Goal: Transaction & Acquisition: Purchase product/service

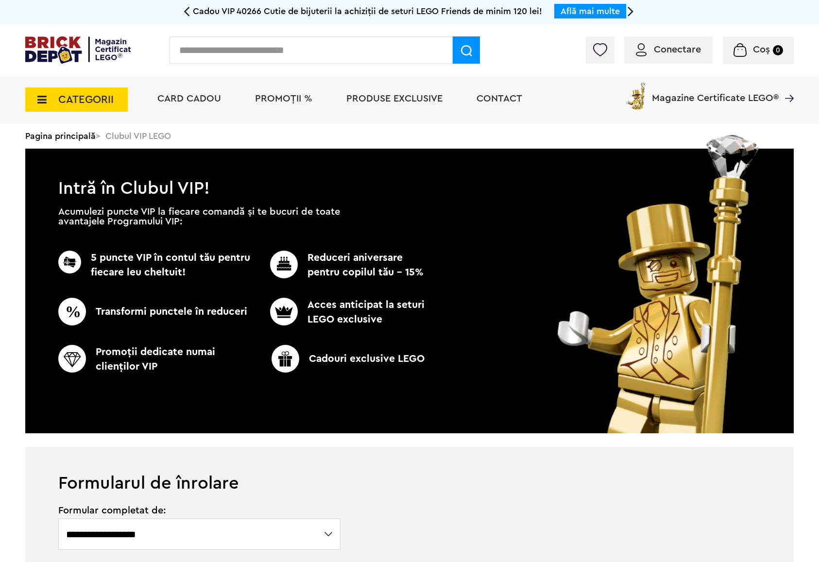
click at [345, 60] on input "text" at bounding box center [311, 49] width 283 height 27
type input "*****"
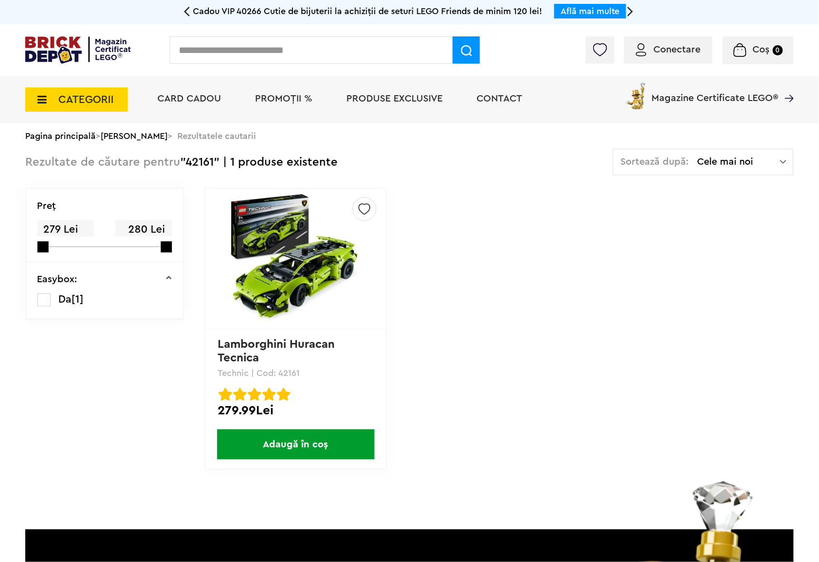
click at [292, 273] on img at bounding box center [296, 259] width 136 height 136
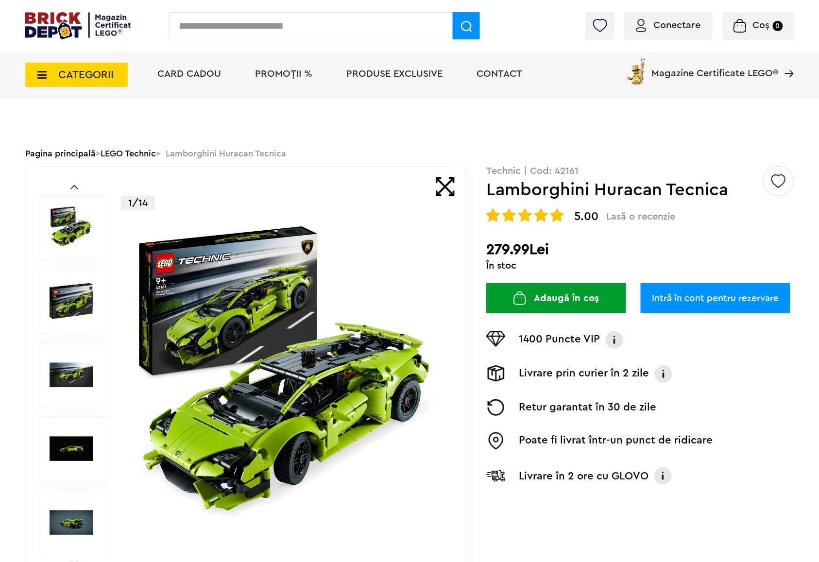
scroll to position [324, 0]
